Goal: Information Seeking & Learning: Learn about a topic

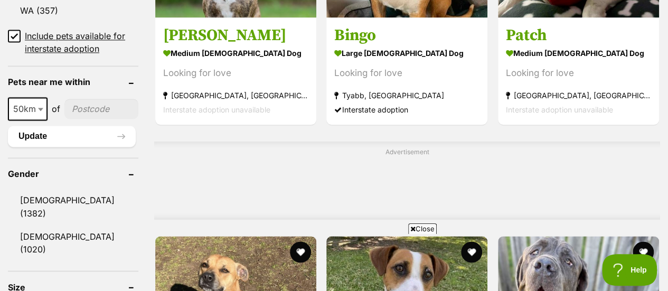
scroll to position [844, 0]
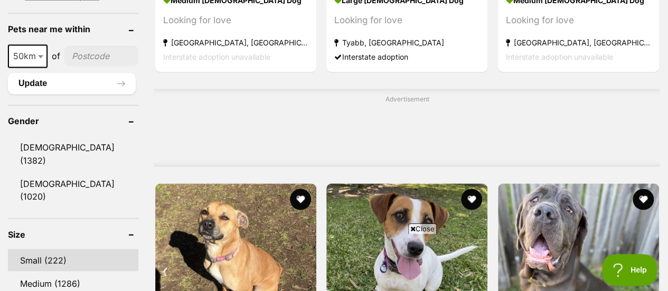
click at [35, 249] on link "Small (222)" at bounding box center [73, 260] width 130 height 22
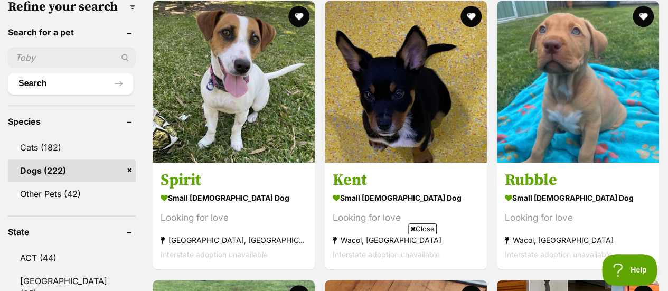
click at [411, 228] on icon at bounding box center [412, 228] width 5 height 7
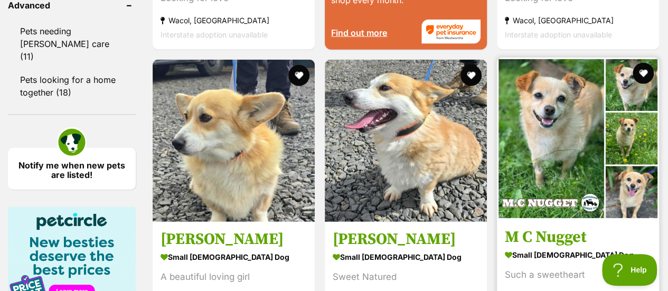
scroll to position [1530, 0]
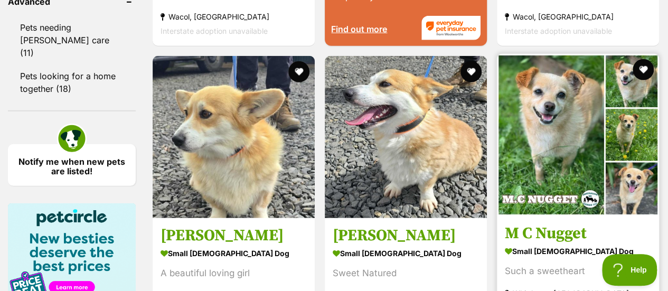
click at [565, 224] on h3 "M C Nugget" at bounding box center [577, 234] width 146 height 20
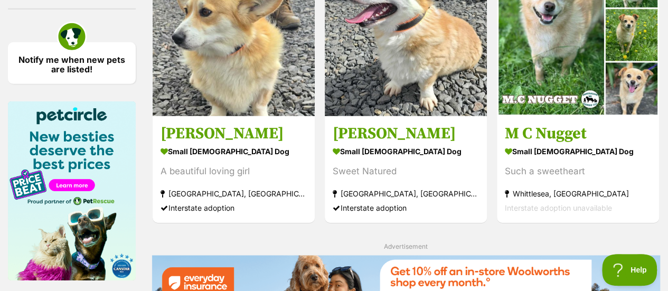
scroll to position [1648, 0]
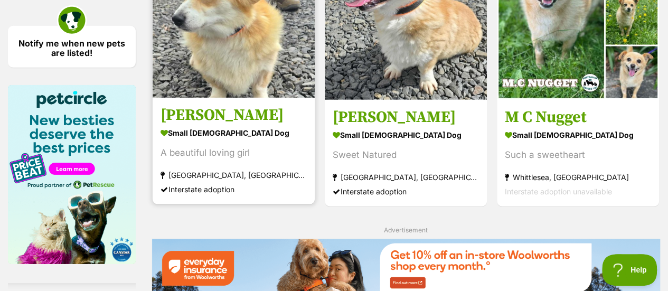
click at [186, 106] on h3 "Millie" at bounding box center [233, 116] width 146 height 20
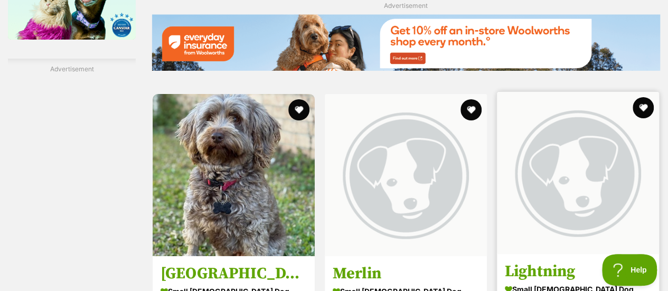
scroll to position [1925, 0]
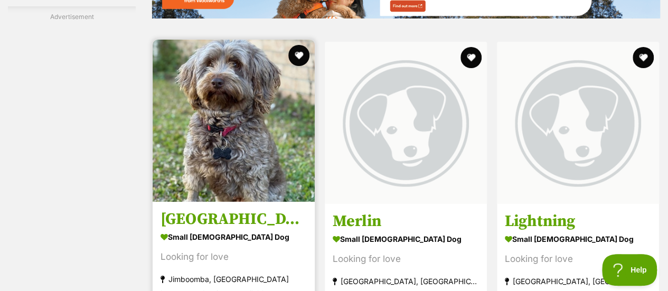
click at [192, 209] on h3 "[GEOGRAPHIC_DATA]" at bounding box center [233, 219] width 146 height 20
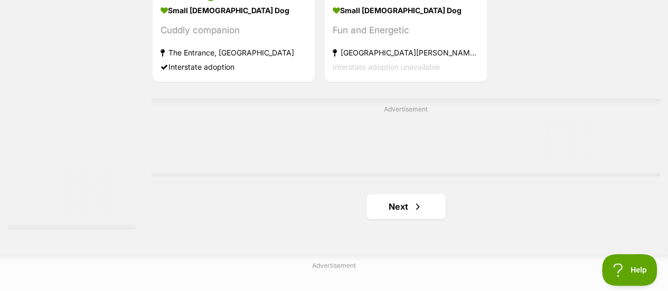
scroll to position [2453, 0]
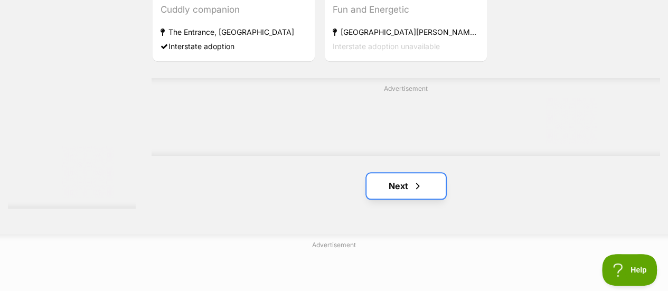
click at [399, 173] on link "Next" at bounding box center [405, 185] width 79 height 25
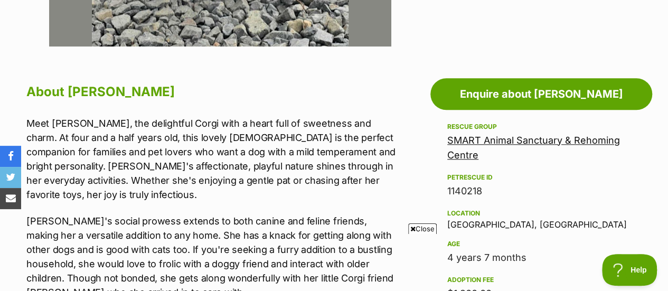
scroll to position [528, 0]
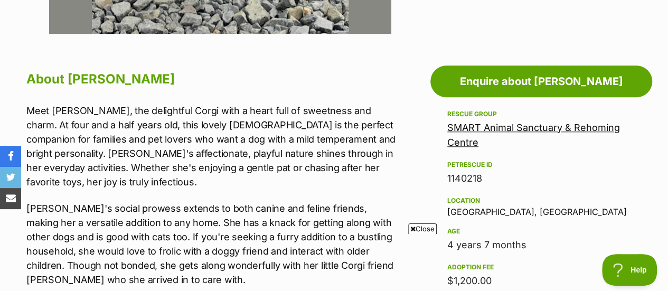
click at [411, 227] on icon at bounding box center [412, 228] width 5 height 7
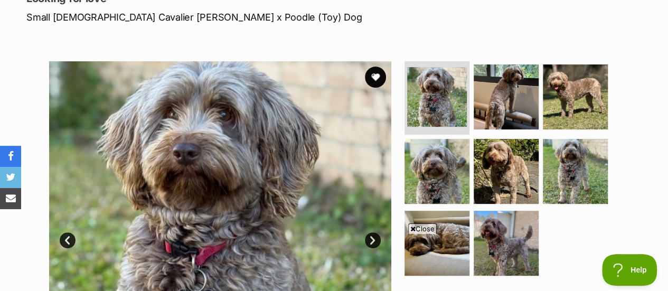
click at [411, 227] on icon at bounding box center [412, 228] width 5 height 7
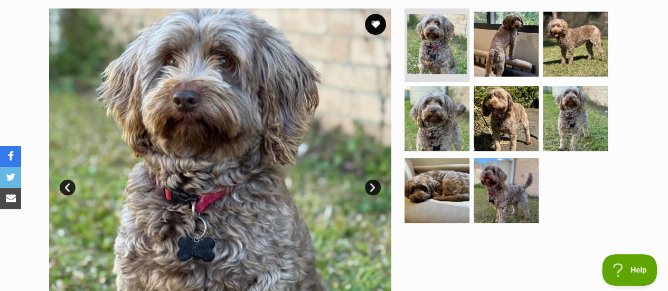
click at [369, 189] on link "Next" at bounding box center [373, 187] width 16 height 16
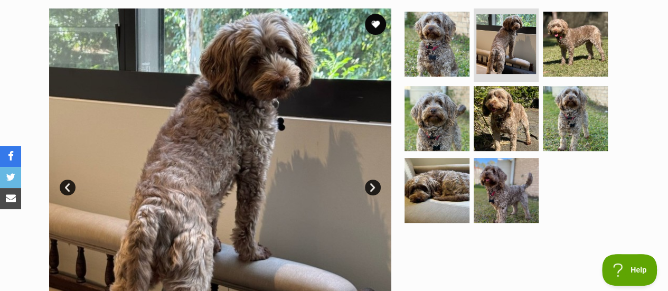
click at [369, 189] on link "Next" at bounding box center [373, 187] width 16 height 16
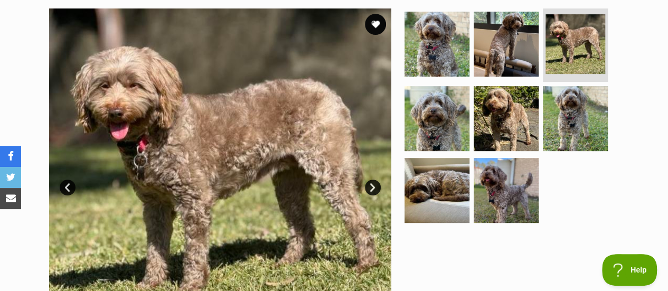
click at [369, 189] on link "Next" at bounding box center [373, 187] width 16 height 16
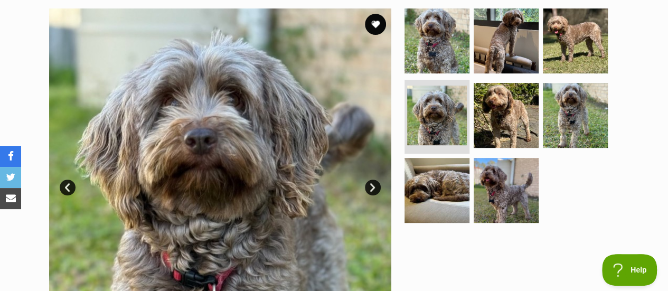
click at [369, 189] on link "Next" at bounding box center [373, 187] width 16 height 16
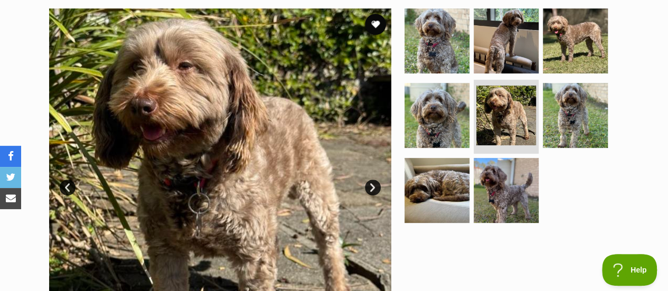
click at [369, 189] on link "Next" at bounding box center [373, 187] width 16 height 16
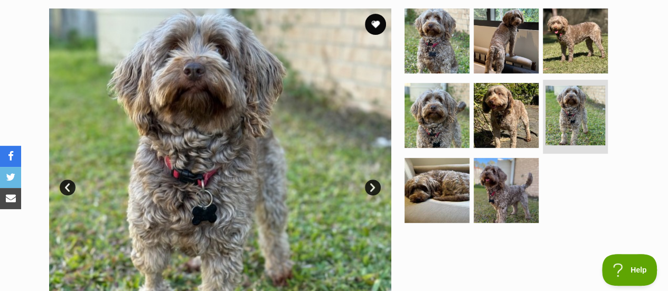
click at [369, 189] on link "Next" at bounding box center [373, 187] width 16 height 16
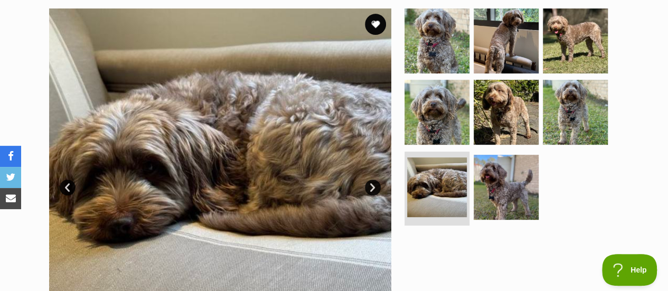
click at [369, 189] on link "Next" at bounding box center [373, 187] width 16 height 16
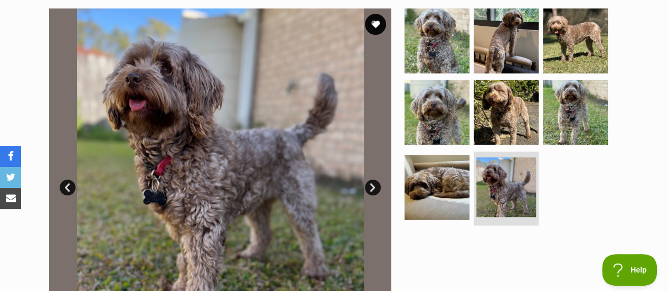
click at [369, 189] on link "Next" at bounding box center [373, 187] width 16 height 16
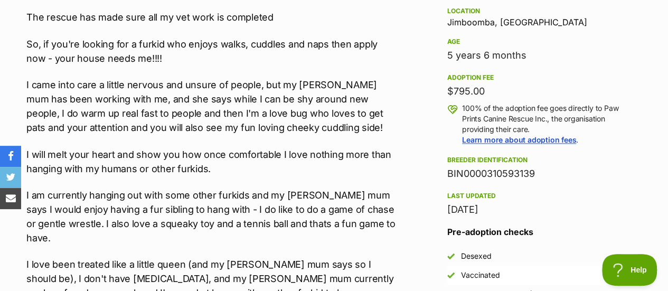
scroll to position [686, 0]
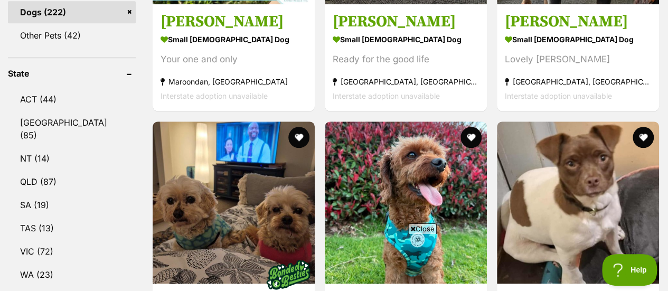
click at [412, 230] on icon at bounding box center [412, 228] width 5 height 7
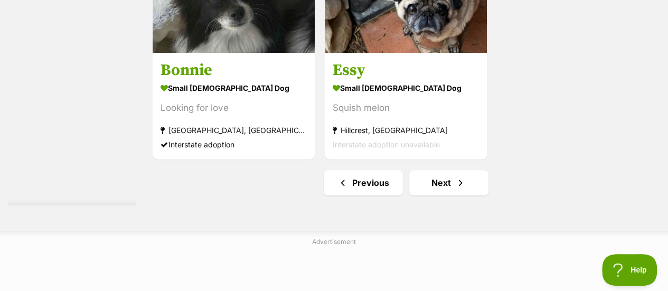
scroll to position [2480, 0]
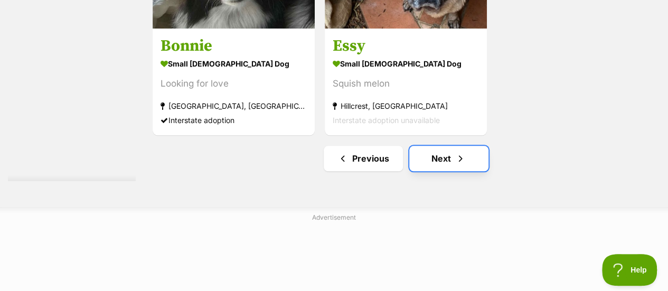
click at [442, 146] on link "Next" at bounding box center [448, 158] width 79 height 25
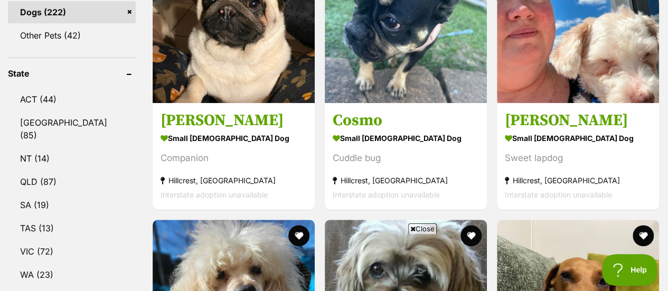
click at [410, 228] on icon at bounding box center [412, 228] width 5 height 7
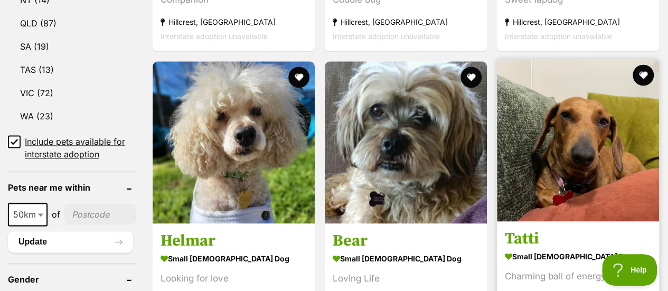
scroll to position [739, 0]
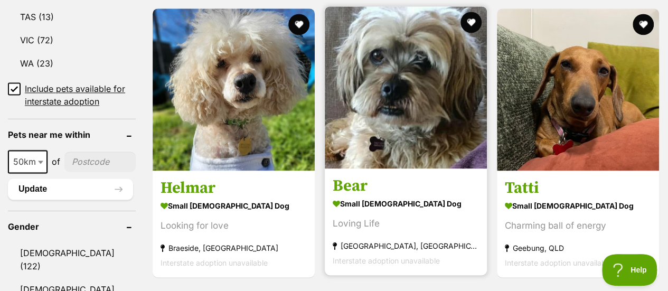
click at [349, 176] on h3 "Bear" at bounding box center [405, 186] width 146 height 20
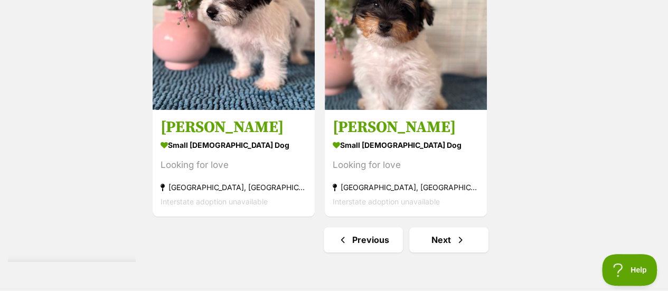
scroll to position [2533, 0]
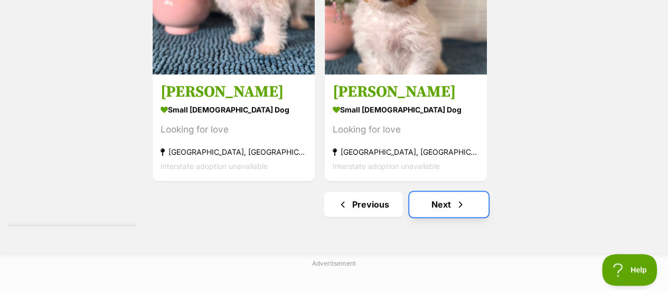
click at [441, 192] on link "Next" at bounding box center [448, 204] width 79 height 25
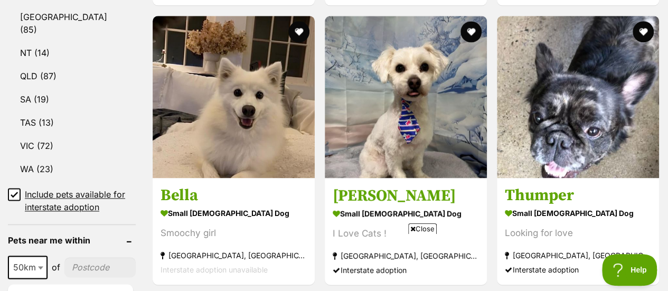
click at [412, 226] on icon at bounding box center [412, 228] width 5 height 7
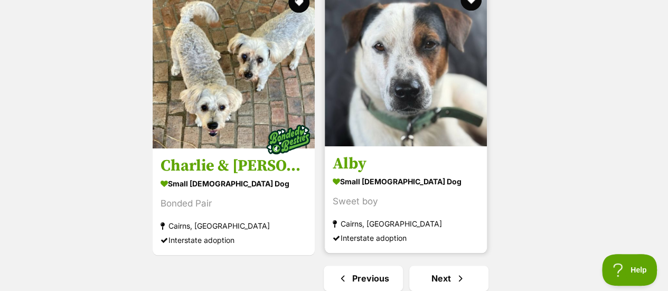
scroll to position [2427, 0]
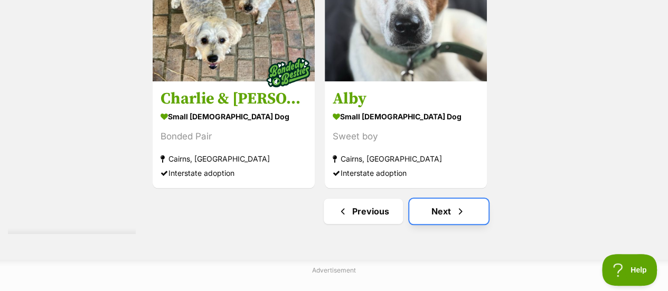
click at [443, 198] on link "Next" at bounding box center [448, 210] width 79 height 25
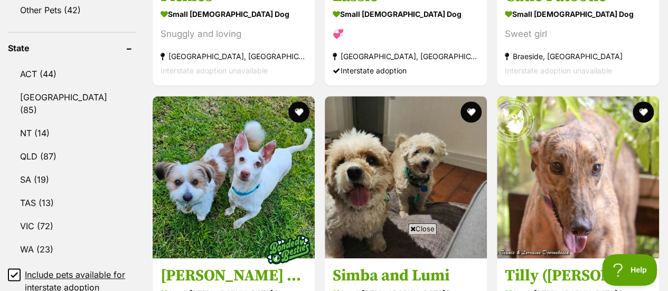
click at [410, 227] on icon at bounding box center [412, 228] width 5 height 7
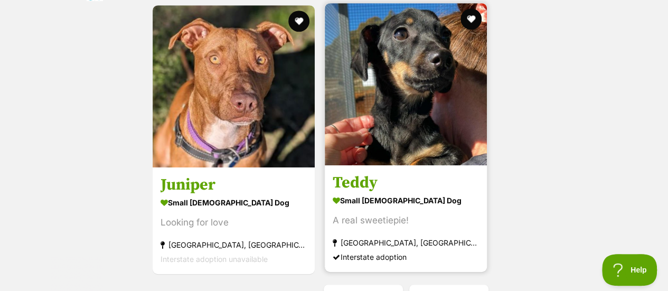
scroll to position [2375, 0]
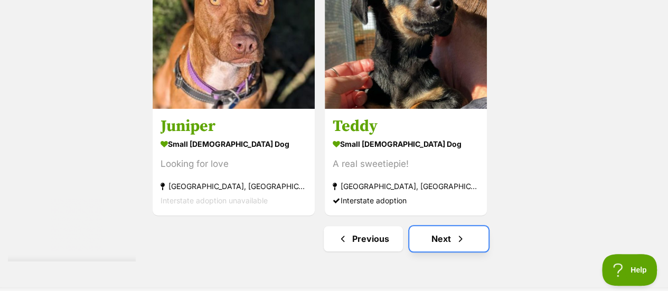
click at [442, 240] on link "Next" at bounding box center [448, 238] width 79 height 25
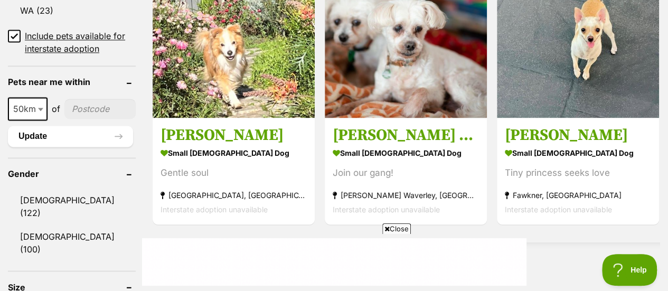
scroll to position [792, 0]
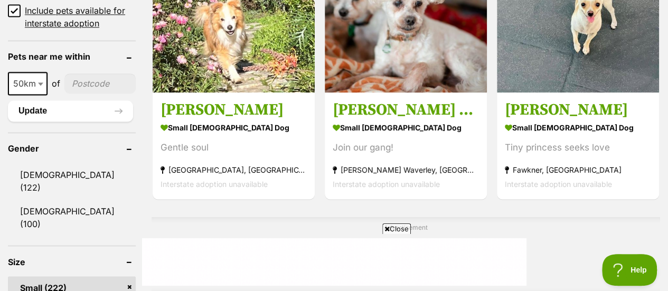
click at [384, 227] on icon at bounding box center [386, 228] width 5 height 7
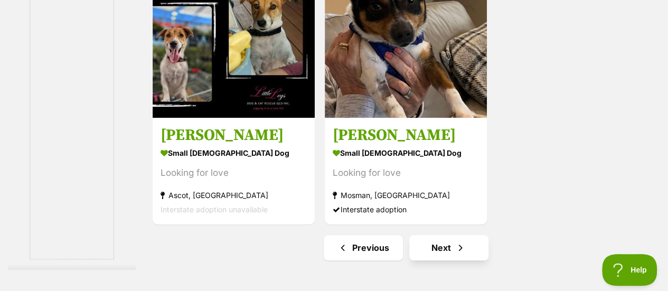
scroll to position [2480, 0]
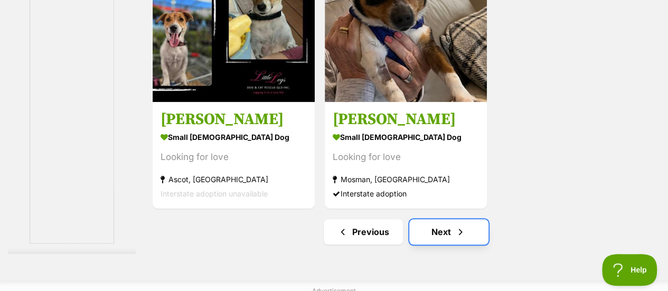
click at [441, 235] on link "Next" at bounding box center [448, 231] width 79 height 25
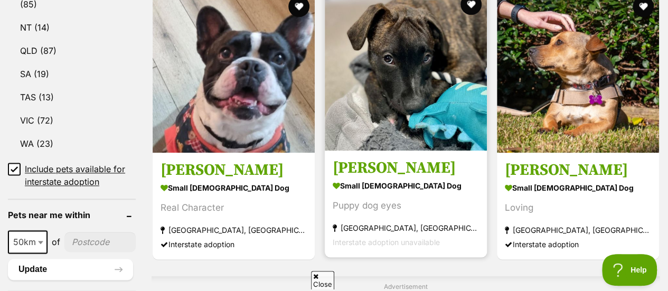
scroll to position [839, 0]
